Goal: Task Accomplishment & Management: Complete application form

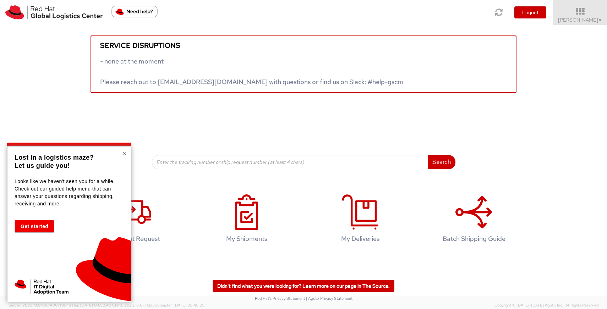
click at [125, 154] on button "×" at bounding box center [124, 153] width 4 height 7
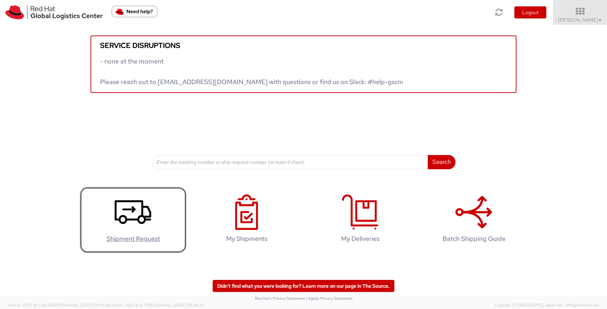
click at [133, 206] on icon at bounding box center [133, 212] width 37 height 35
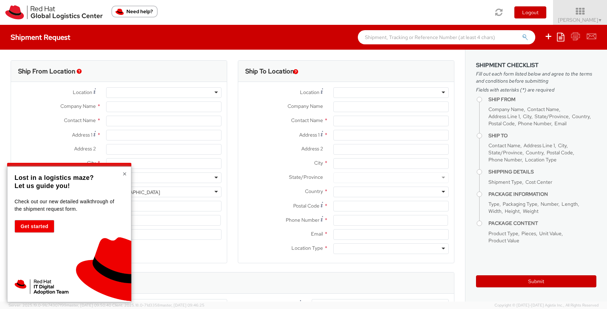
select select
click at [124, 175] on button "×" at bounding box center [124, 173] width 4 height 7
select select "366"
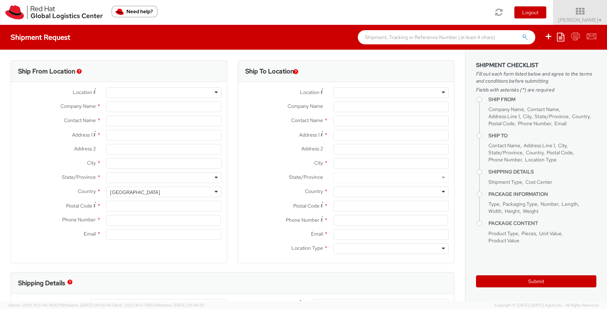
click at [153, 91] on div at bounding box center [163, 92] width 115 height 11
type input "Red Hat BVBA"
type input "[PERSON_NAME]"
type input "MC Square, Stockholm Building"
type input "Leonardo Da Vincilaan 19, 6th fl."
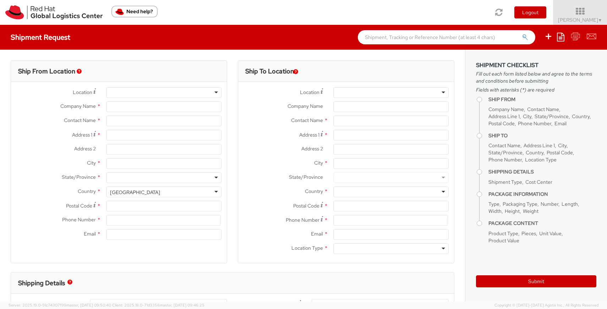
type input "DIEGEM"
type input "1831"
type input "+32 476 34 777 2"
type input "swillems@redhat.com"
select select "CM"
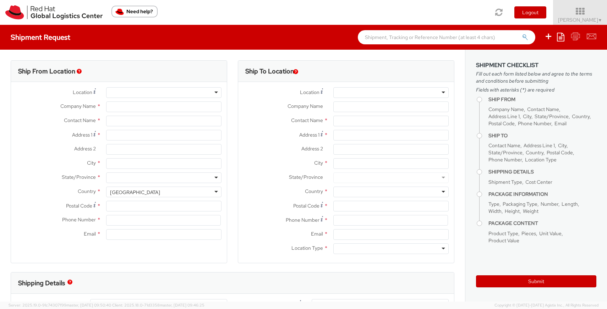
select select "KGS"
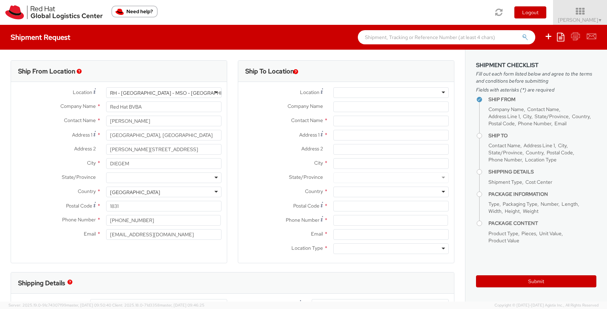
click at [213, 92] on div "RH - Brussels - MSO - MC Square" at bounding box center [163, 92] width 115 height 11
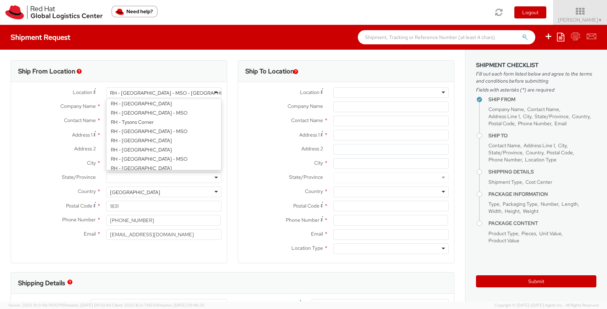
scroll to position [1225, 0]
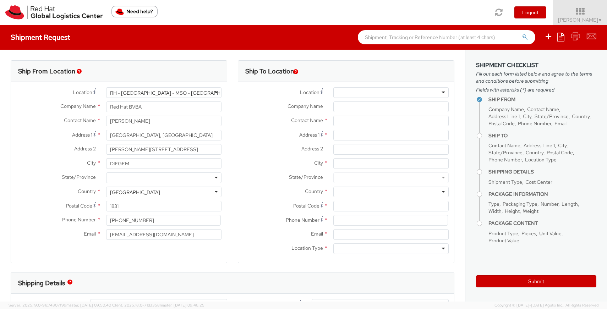
click at [228, 105] on div "Ship From Location Location * RH - Brussels - MSO - MC Square RH - Brussels - M…" at bounding box center [118, 166] width 227 height 212
click at [212, 90] on div "RH - Brussels - MSO - MC Square" at bounding box center [163, 92] width 115 height 11
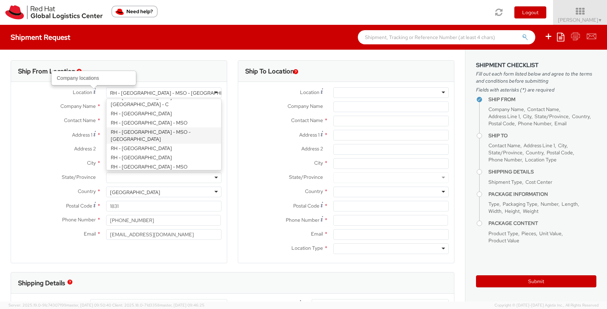
click at [93, 92] on use at bounding box center [94, 90] width 2 height 5
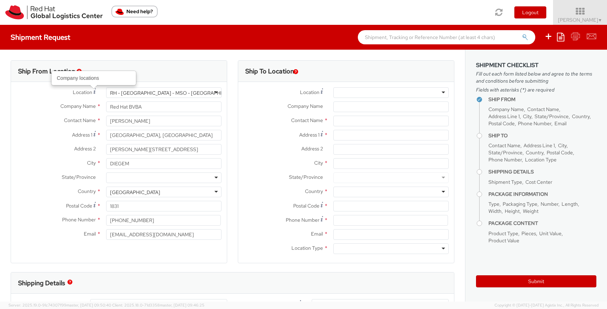
click at [93, 92] on use at bounding box center [94, 90] width 2 height 5
click at [210, 92] on div "RH - Brussels - MSO - MC Square" at bounding box center [163, 92] width 115 height 11
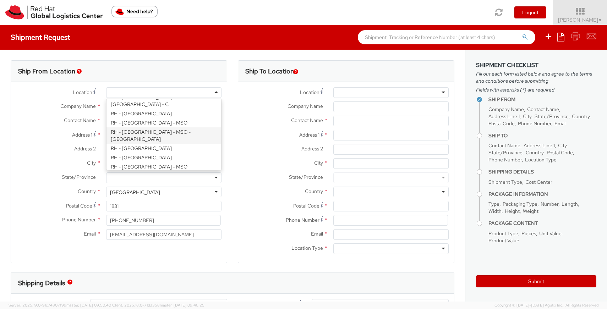
click at [31, 113] on div "Company Name * Red Hat BVBA" at bounding box center [119, 109] width 216 height 14
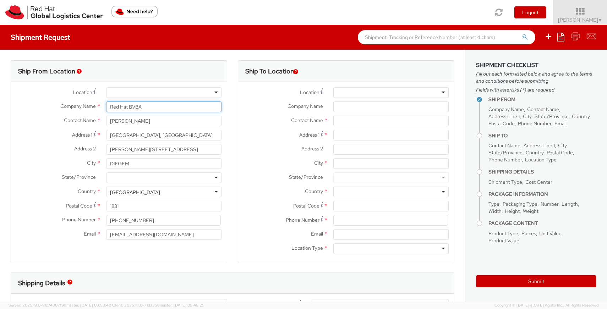
click at [156, 108] on input "Red Hat BVBA" at bounding box center [163, 107] width 115 height 11
click at [154, 123] on input "[PERSON_NAME]" at bounding box center [163, 121] width 115 height 11
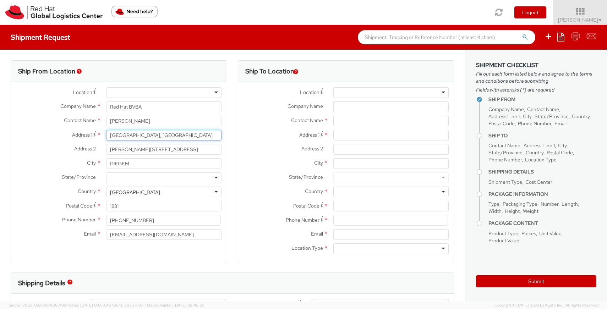
click at [185, 136] on input "MC Square, Stockholm Building" at bounding box center [163, 135] width 115 height 11
type input "Sint-Goriksstraat 49"
drag, startPoint x: 188, startPoint y: 148, endPoint x: 94, endPoint y: 149, distance: 94.4
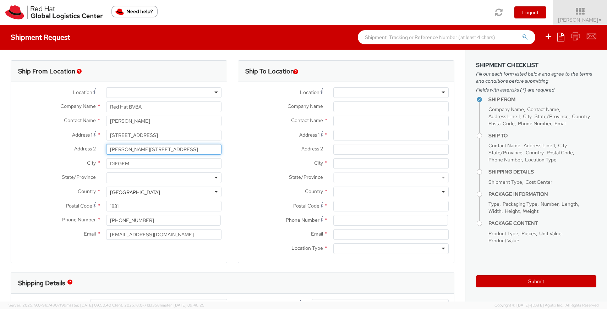
click at [94, 149] on div "Address 2 * Leonardo Da Vincilaan 19, 6th fl." at bounding box center [119, 149] width 216 height 11
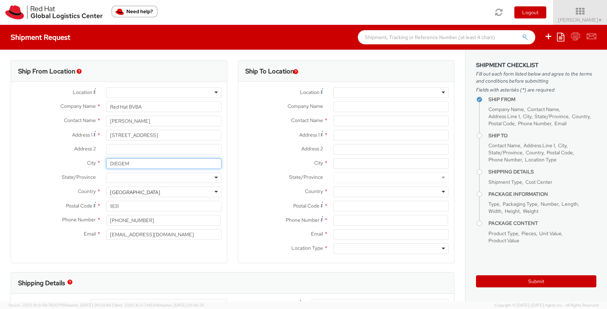
click at [134, 164] on input "DIEGEM" at bounding box center [163, 163] width 115 height 11
type input "Kobbegem"
click at [142, 178] on div at bounding box center [163, 178] width 115 height 11
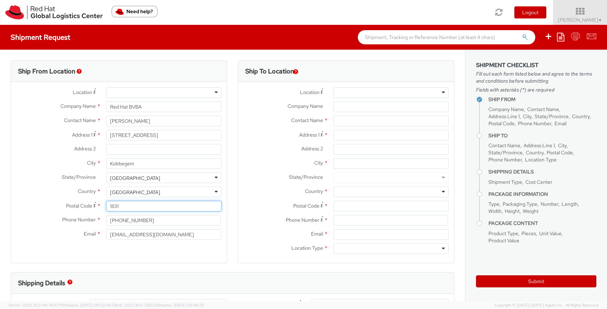
click at [125, 207] on input "1831" at bounding box center [163, 206] width 115 height 11
type input "1730"
click at [101, 248] on div "Location * RH - Amsterdam - MSO RH - Amsterdam Data Center RH - Ashburn Data Ce…" at bounding box center [119, 165] width 216 height 167
drag, startPoint x: 119, startPoint y: 221, endPoint x: 181, endPoint y: 219, distance: 61.8
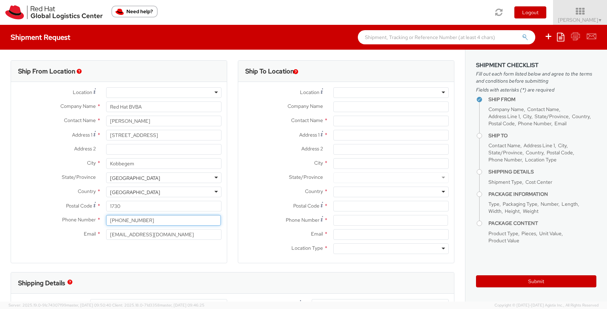
click at [181, 219] on input "+32 476 34 777 2" at bounding box center [163, 220] width 115 height 11
type input "+32 494 076 872"
click at [170, 253] on div "Ship From Location Location * RH - Amsterdam - MSO RH - Amsterdam Data Center R…" at bounding box center [119, 161] width 217 height 203
click at [427, 94] on div at bounding box center [390, 92] width 115 height 11
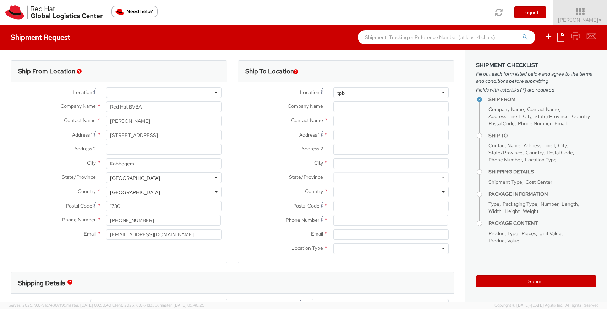
click at [441, 93] on div at bounding box center [390, 92] width 115 height 11
click at [438, 93] on div at bounding box center [390, 92] width 115 height 11
click at [425, 92] on div at bounding box center [390, 92] width 115 height 11
type input "t"
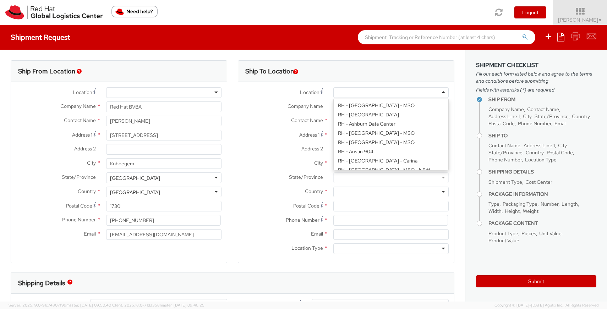
scroll to position [1088, 0]
click at [335, 71] on div "Ship To Location" at bounding box center [346, 71] width 216 height 21
click at [436, 93] on div at bounding box center [390, 92] width 115 height 11
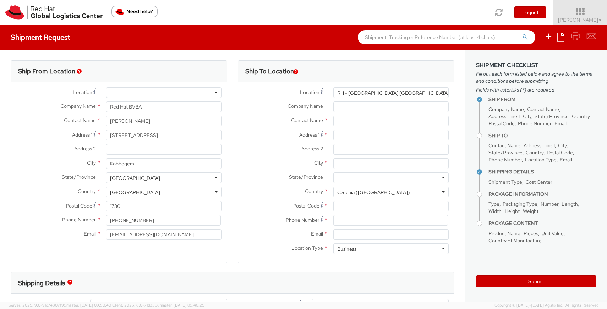
type input "Red Hat Czech s.r.o."
type input "Purkynova 647/111"
type input "BRNO"
type input "621 00"
type input "420 532 294 555"
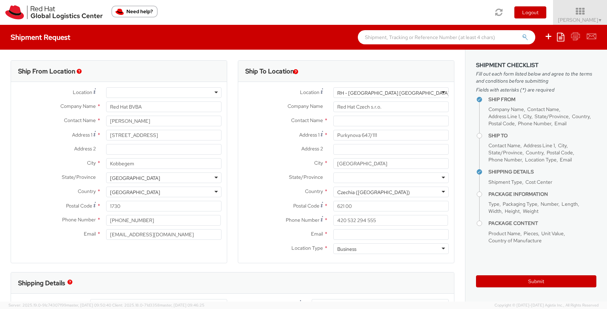
scroll to position [0, 0]
click at [338, 122] on input "text" at bounding box center [390, 121] width 115 height 11
paste input "Red Hat IT - Endpoint Systems"
type input "Red Hat IT - Endpoint Systems"
click at [264, 152] on label "Address 2 *" at bounding box center [283, 148] width 90 height 9
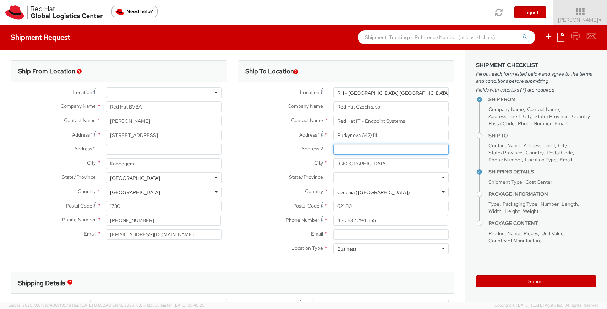
click at [333, 152] on input "Address 2 *" at bounding box center [390, 149] width 115 height 11
click at [339, 234] on input "Email *" at bounding box center [390, 234] width 115 height 11
paste input "laptop-return@redhat.com"
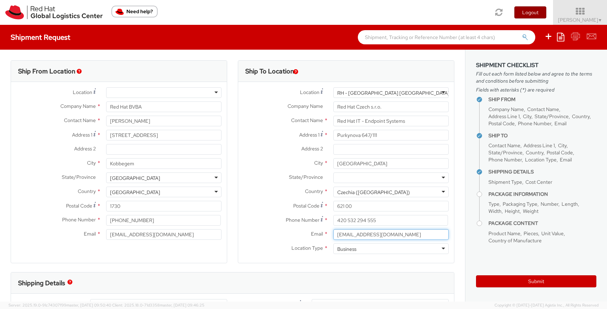
type input "laptop-return@redhat.com"
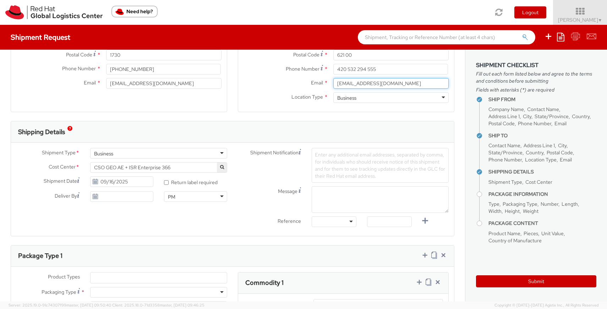
scroll to position [154, 0]
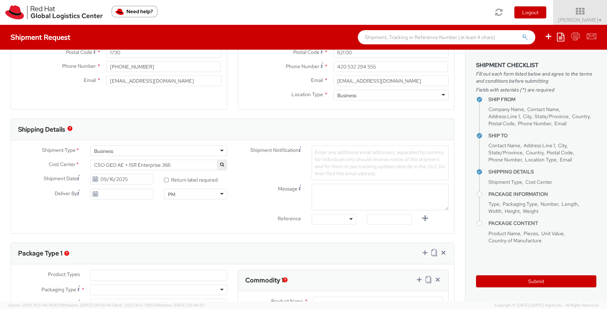
click at [220, 165] on icon "button" at bounding box center [222, 165] width 4 height 4
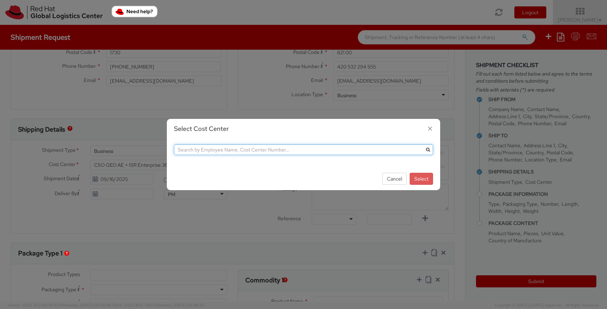
click at [222, 151] on input "text" at bounding box center [303, 149] width 259 height 11
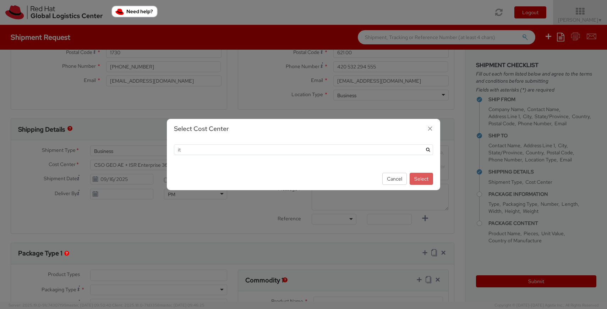
click at [428, 149] on icon "submit" at bounding box center [428, 150] width 4 height 4
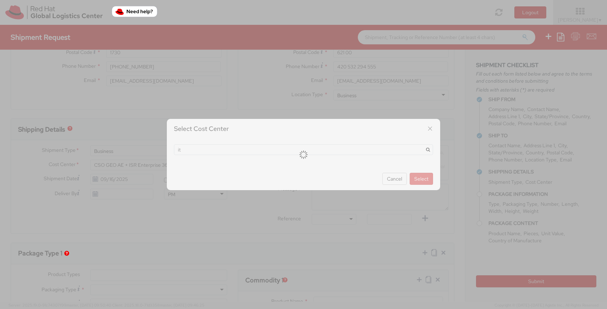
click at [391, 180] on div at bounding box center [303, 154] width 607 height 309
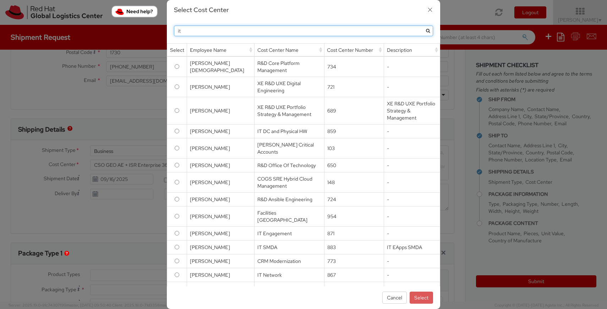
click at [397, 32] on input "it" at bounding box center [303, 31] width 259 height 11
type input "IT fixed"
click at [422, 26] on button "submit" at bounding box center [427, 31] width 11 height 11
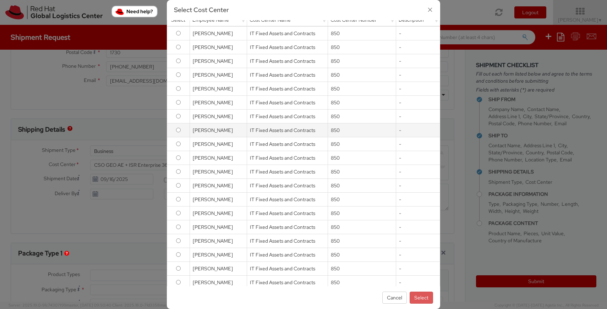
scroll to position [0, 0]
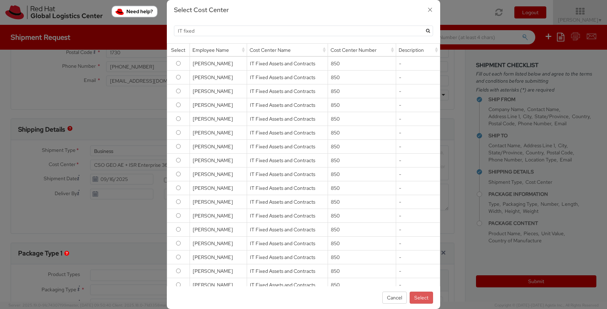
click at [431, 10] on icon "button" at bounding box center [430, 10] width 10 height 10
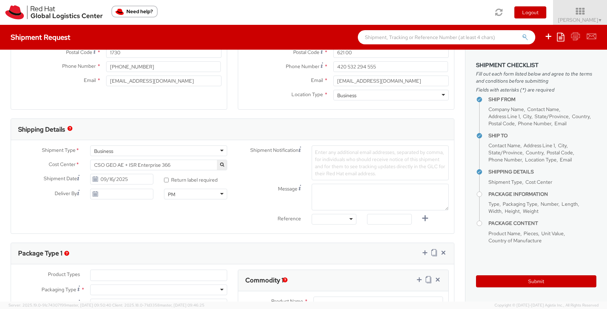
click at [191, 165] on span "CSO GEO AE + ISR Enterprise 366" at bounding box center [158, 165] width 129 height 6
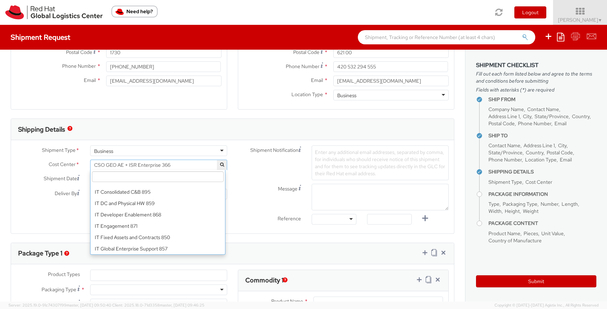
scroll to position [4165, 0]
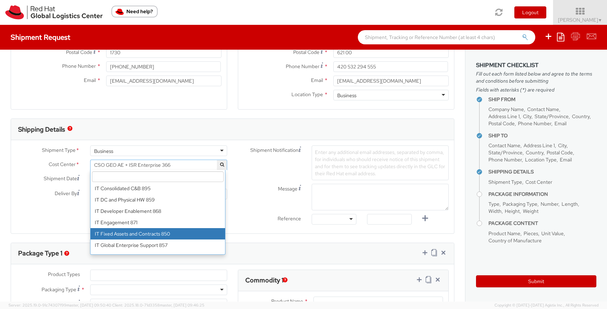
select select "850"
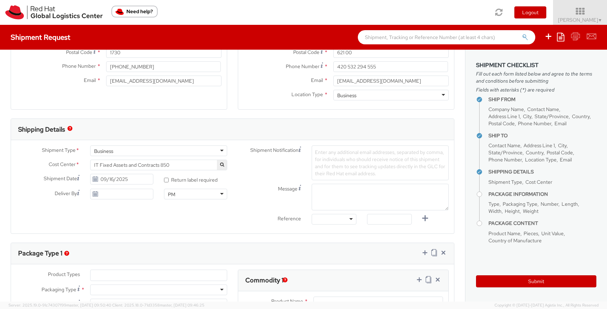
click at [163, 225] on div "Shipment Type * Business Business Business Cost Center * CSO GEO AE + ISR Enter…" at bounding box center [232, 187] width 443 height 83
click at [130, 179] on input "09/16/2025" at bounding box center [121, 179] width 63 height 11
click at [128, 181] on input "09/16/2025" at bounding box center [121, 179] width 63 height 11
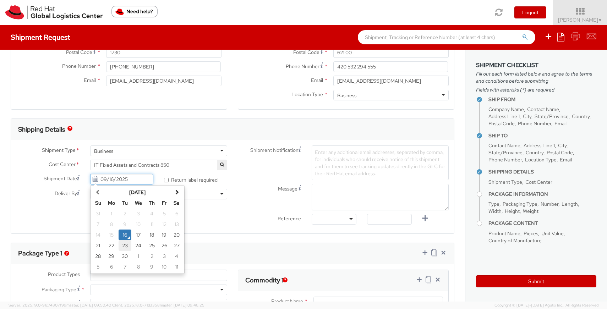
click at [122, 246] on td "23" at bounding box center [125, 245] width 13 height 11
type input "09/23/2025"
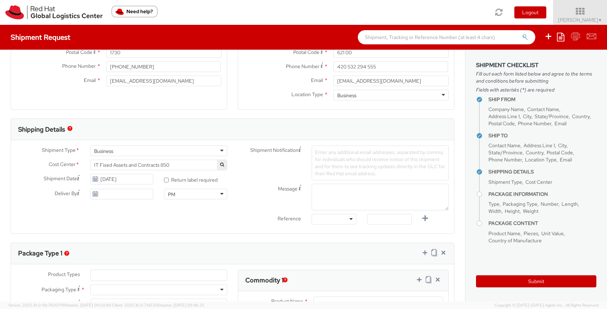
click at [255, 179] on div "Shipment Notification Enter any additional email addresses, separated by comma,…" at bounding box center [342, 163] width 221 height 35
click at [164, 180] on input "* Return label required" at bounding box center [166, 180] width 5 height 5
checkbox input "true"
click at [219, 195] on div "PM" at bounding box center [195, 194] width 63 height 11
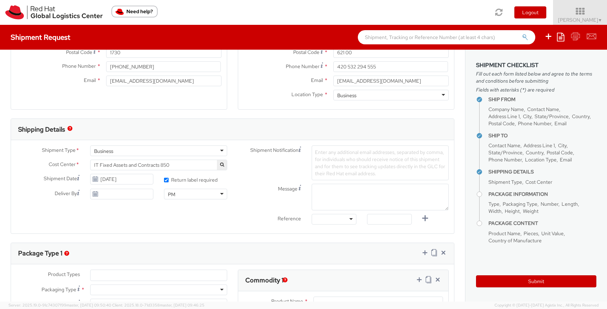
click at [104, 225] on div "Shipment Type * Business Business Business Cost Center * CSO GEO AE + ISR Enter…" at bounding box center [232, 187] width 443 height 83
click at [164, 209] on div "Shipment Type * Business Business Business Cost Center * CSO GEO AE + ISR Enter…" at bounding box center [232, 187] width 443 height 83
click at [345, 219] on div at bounding box center [334, 219] width 45 height 11
click at [385, 219] on input "text" at bounding box center [389, 219] width 45 height 11
type input "RPCI"
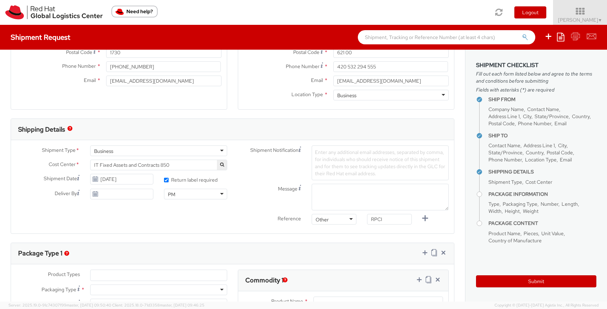
click at [225, 223] on div "Shipment Type * Business Business Business Cost Center * CSO GEO AE + ISR Enter…" at bounding box center [232, 187] width 443 height 83
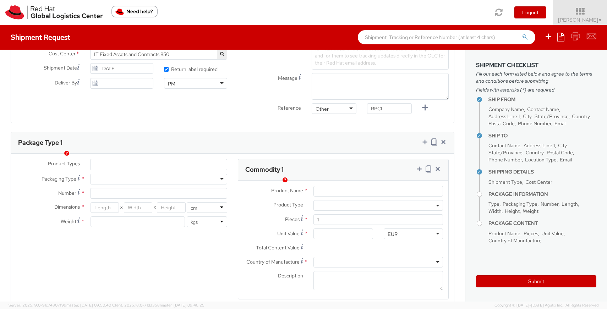
scroll to position [266, 0]
click at [156, 180] on div at bounding box center [158, 178] width 137 height 11
click at [147, 181] on div at bounding box center [158, 178] width 137 height 11
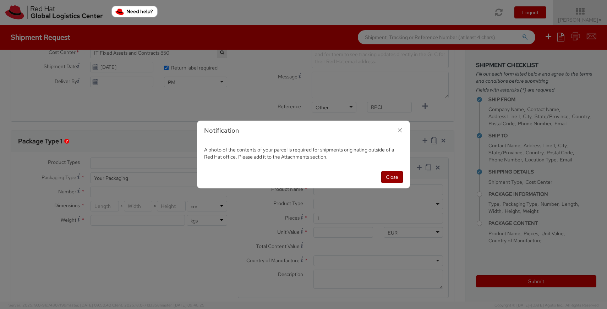
click at [393, 177] on button "Close" at bounding box center [392, 177] width 22 height 12
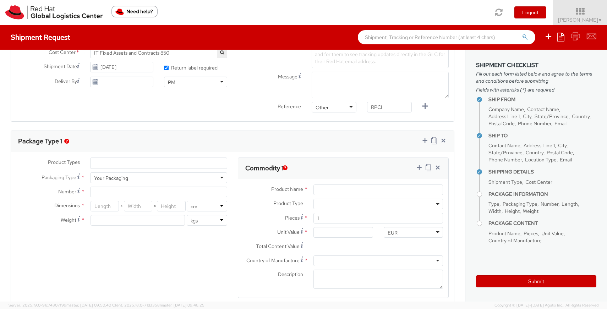
click at [128, 160] on ul at bounding box center [159, 163] width 136 height 11
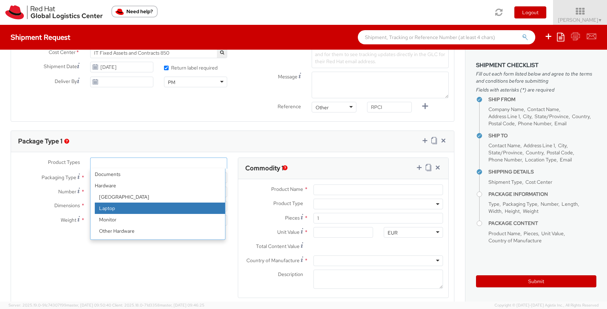
select select "LAPTOP"
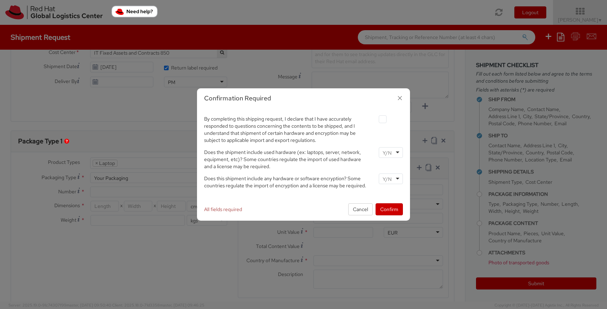
click at [382, 119] on label at bounding box center [383, 119] width 8 height 8
click at [377, 119] on input "checkbox" at bounding box center [374, 119] width 5 height 5
checkbox input "true"
click at [396, 151] on div at bounding box center [391, 152] width 24 height 11
click at [394, 180] on div at bounding box center [391, 179] width 24 height 11
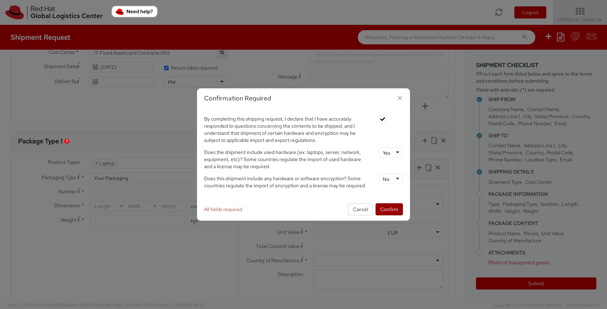
click at [390, 207] on button "Confirm" at bounding box center [389, 209] width 27 height 12
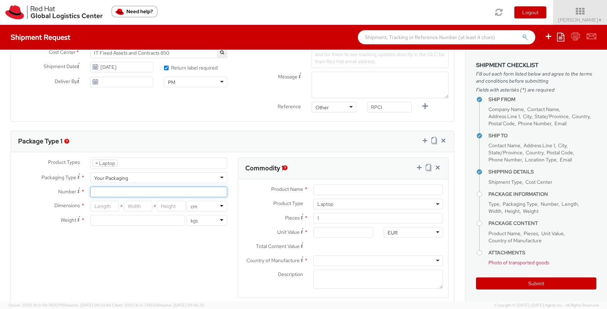
click at [132, 191] on input "Number *" at bounding box center [158, 192] width 137 height 11
type input "1"
click at [131, 245] on div "Product Types * Documents Docking Station Laptop Monitor Other Hardware Server …" at bounding box center [232, 233] width 443 height 150
click at [106, 208] on input "number" at bounding box center [105, 206] width 28 height 11
type input "50"
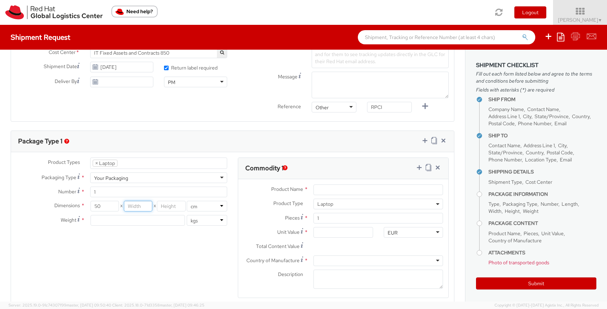
click at [127, 204] on input "number" at bounding box center [138, 206] width 28 height 11
type input "38"
click at [169, 208] on input "number" at bounding box center [171, 206] width 28 height 11
type input "14"
click at [157, 221] on input "number" at bounding box center [138, 220] width 94 height 11
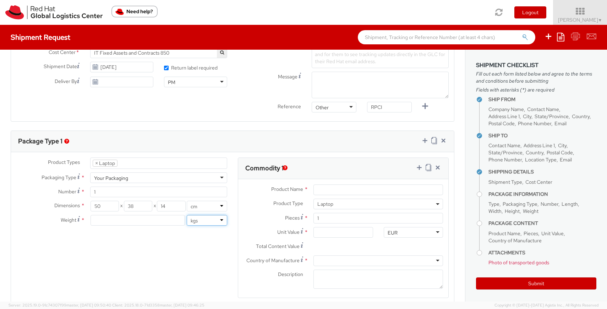
click at [198, 224] on select "lbs kgs" at bounding box center [207, 220] width 40 height 11
click at [187, 215] on select "lbs kgs" at bounding box center [207, 220] width 40 height 11
click at [161, 221] on input "number" at bounding box center [138, 220] width 94 height 11
type input "2.1"
click at [175, 262] on div "Product Types * Documents Docking Station Laptop Monitor Other Hardware Server …" at bounding box center [232, 233] width 443 height 150
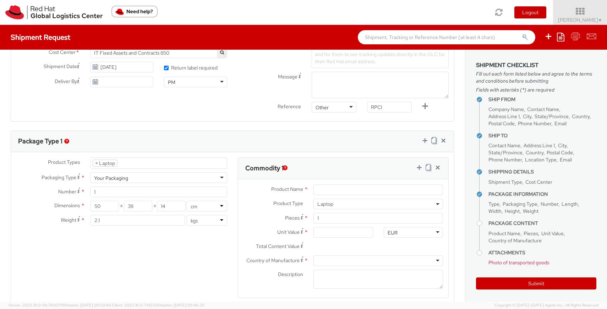
scroll to position [277, 0]
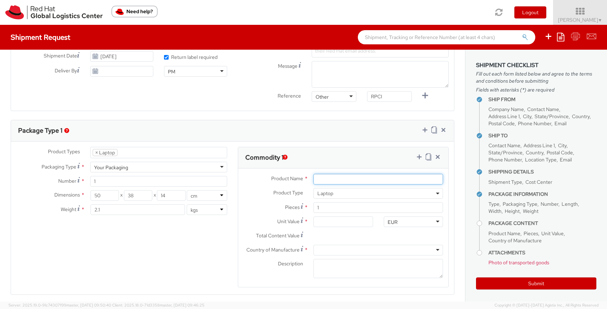
click at [325, 179] on input "Product Name *" at bounding box center [378, 179] width 130 height 11
paste input "Apple 13" MBP"
type input "Apple 13" MBP"
click at [334, 223] on input "Unit Value *" at bounding box center [342, 222] width 59 height 11
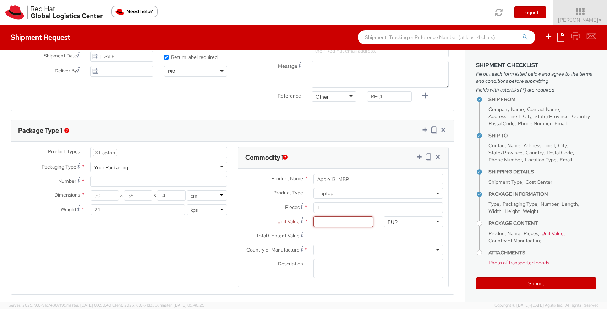
type input "5.00"
type input "50.00"
type input "500.00"
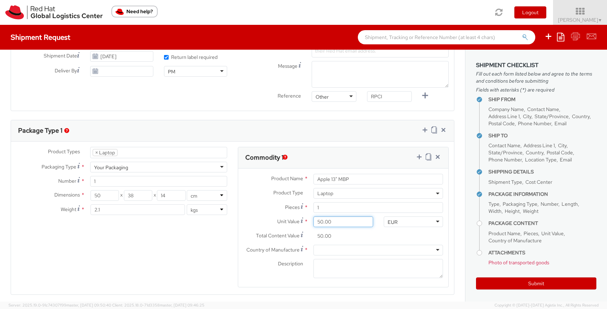
type input "500.00"
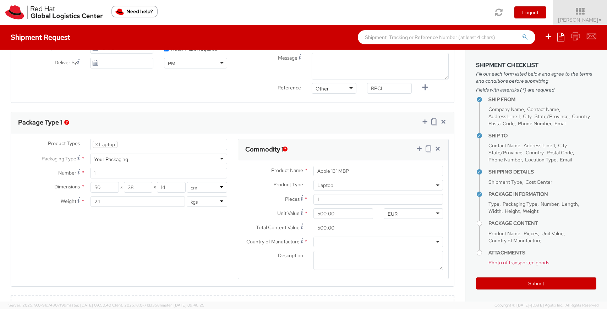
click at [335, 241] on div at bounding box center [378, 242] width 130 height 11
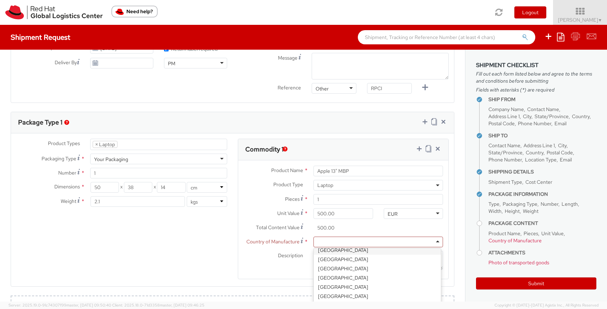
scroll to position [0, 0]
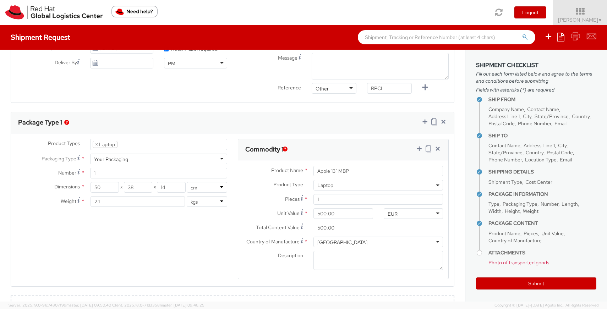
click at [242, 263] on div "Description *" at bounding box center [343, 261] width 210 height 20
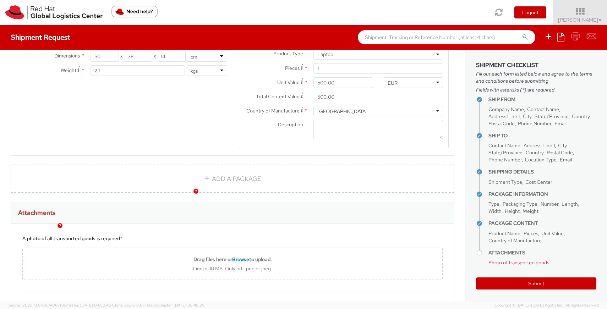
scroll to position [428, 0]
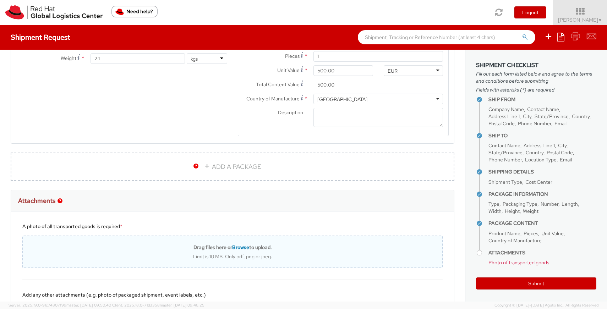
click at [240, 248] on span "Browse" at bounding box center [240, 247] width 17 height 6
type input "C:\fakepath\IMG_5295.jpg.jpeg"
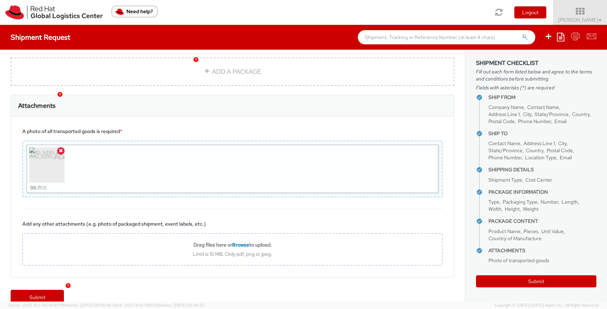
scroll to position [536, 0]
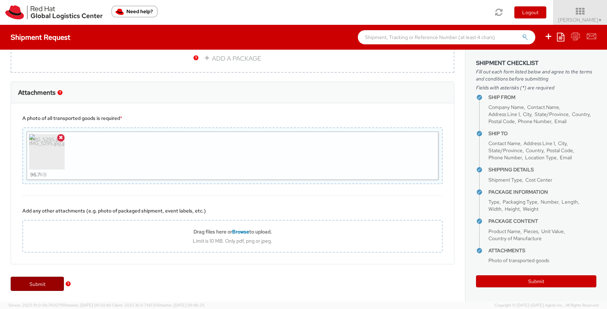
click at [30, 285] on link "Submit" at bounding box center [37, 284] width 53 height 14
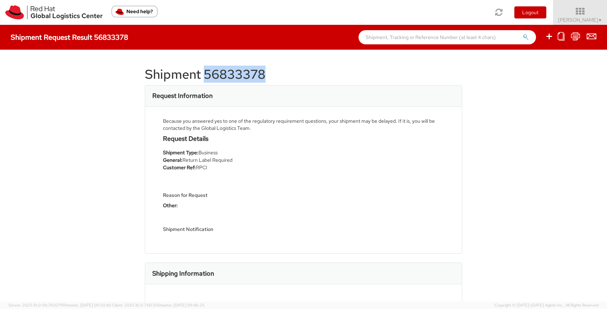
drag, startPoint x: 201, startPoint y: 74, endPoint x: 266, endPoint y: 73, distance: 65.3
click at [266, 73] on h1 "Shipment 56833378" at bounding box center [303, 74] width 317 height 14
copy h1 "56833378"
